Goal: Book appointment/travel/reservation

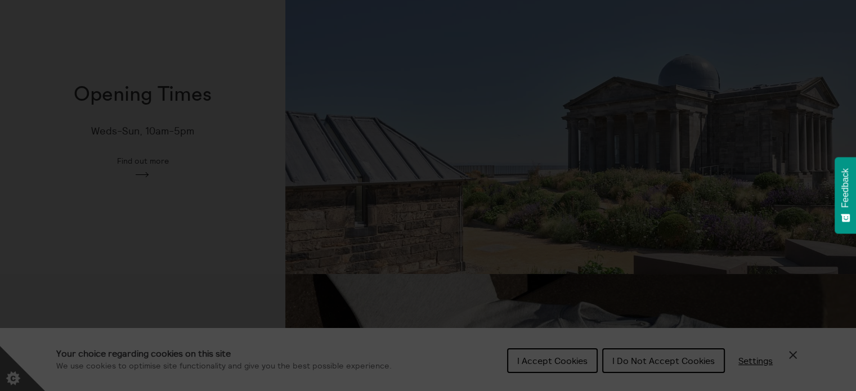
scroll to position [394, 0]
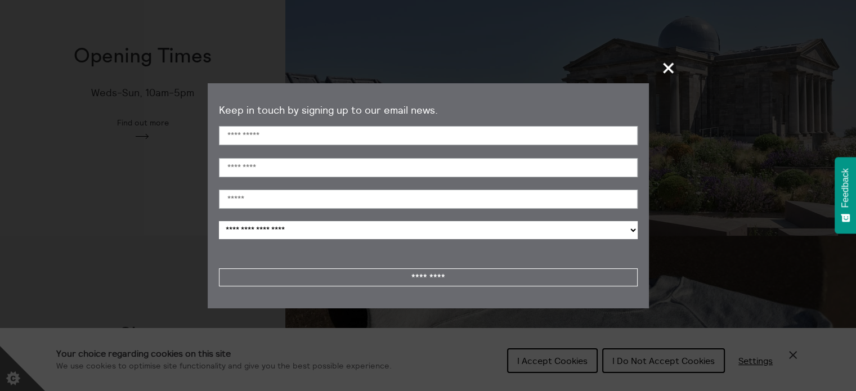
click at [665, 67] on span "+" at bounding box center [668, 67] width 33 height 33
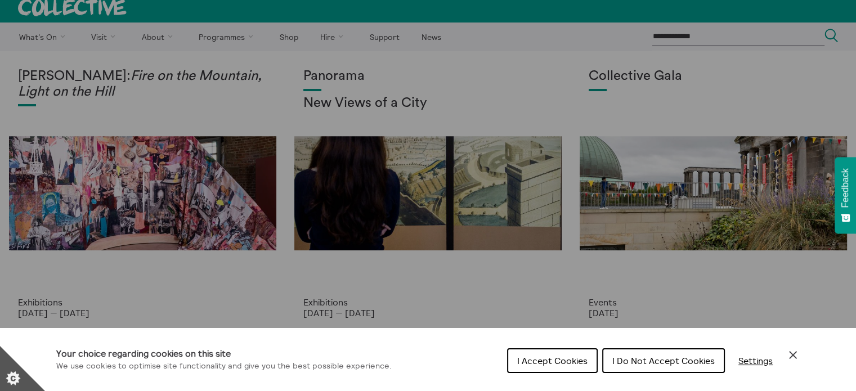
scroll to position [0, 0]
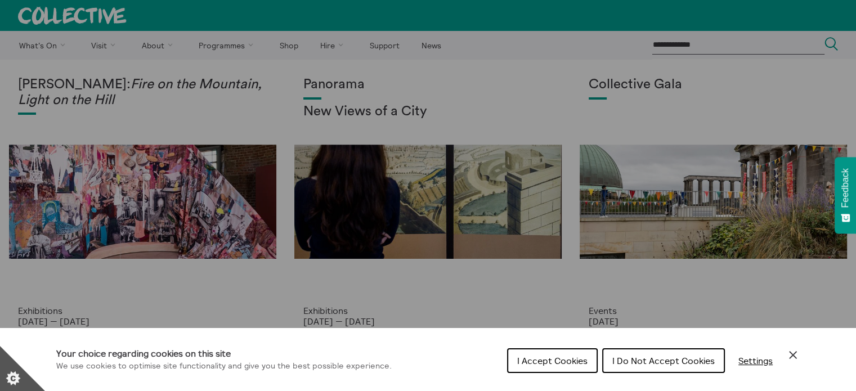
click at [664, 358] on span "I Do Not Accept Cookies" at bounding box center [663, 360] width 102 height 11
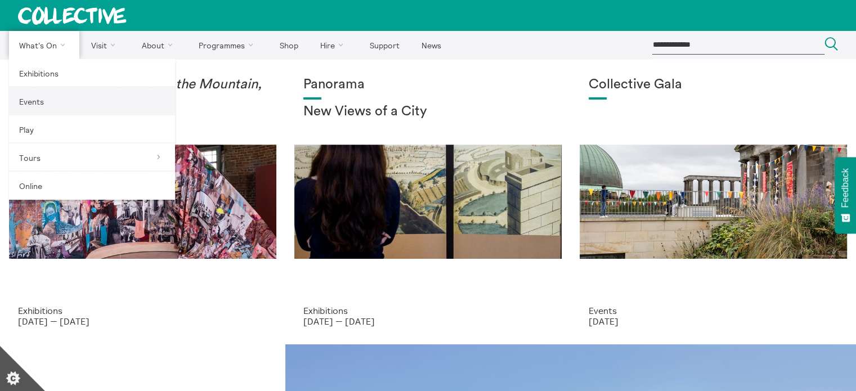
click at [26, 100] on link "Events" at bounding box center [92, 101] width 166 height 28
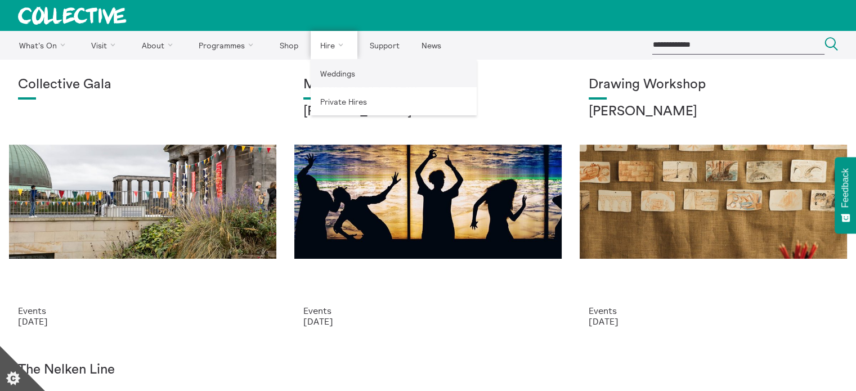
click at [333, 76] on link "Weddings" at bounding box center [394, 73] width 166 height 28
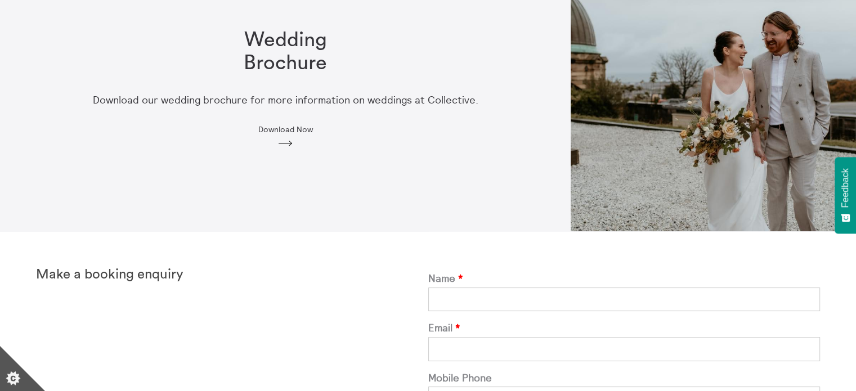
scroll to position [56, 0]
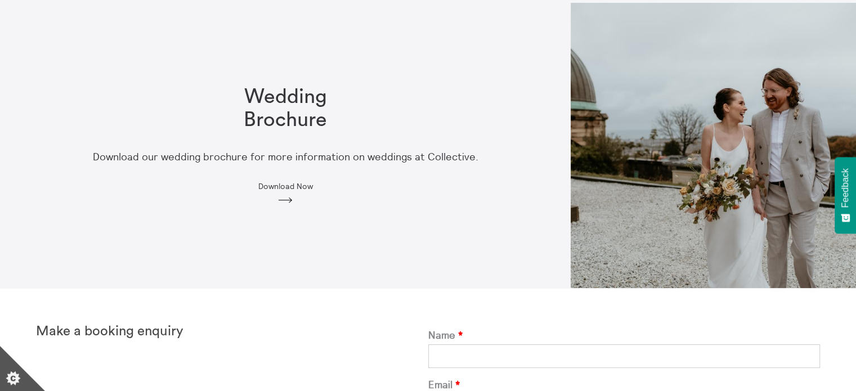
click at [281, 200] on icon "Arrow" at bounding box center [285, 200] width 18 height 10
